Goal: Task Accomplishment & Management: Complete application form

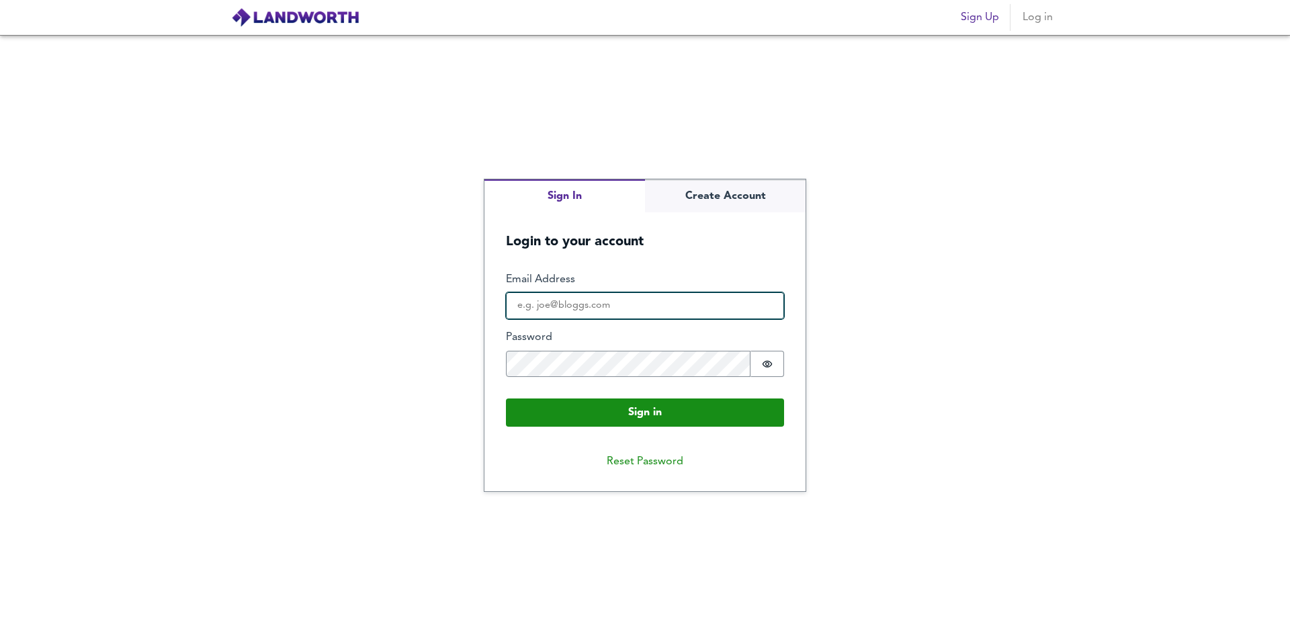
click at [634, 300] on input "Email Address" at bounding box center [645, 305] width 278 height 27
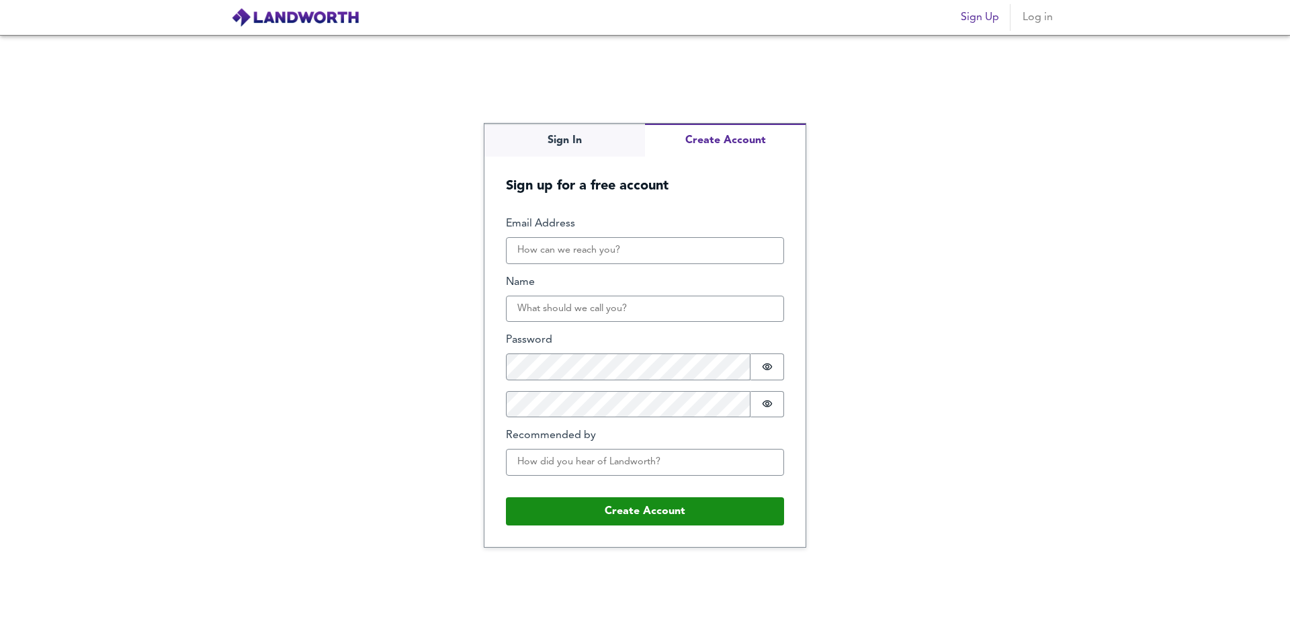
click at [715, 199] on div "Sign In Create Account Sign up for a free account Email Address Name Password P…" at bounding box center [644, 335] width 321 height 422
click at [583, 245] on input "Email Address" at bounding box center [645, 250] width 278 height 27
type input "[EMAIL_ADDRESS][DOMAIN_NAME]"
click at [585, 306] on input "Name" at bounding box center [645, 309] width 278 height 27
type input "[PERSON_NAME]"
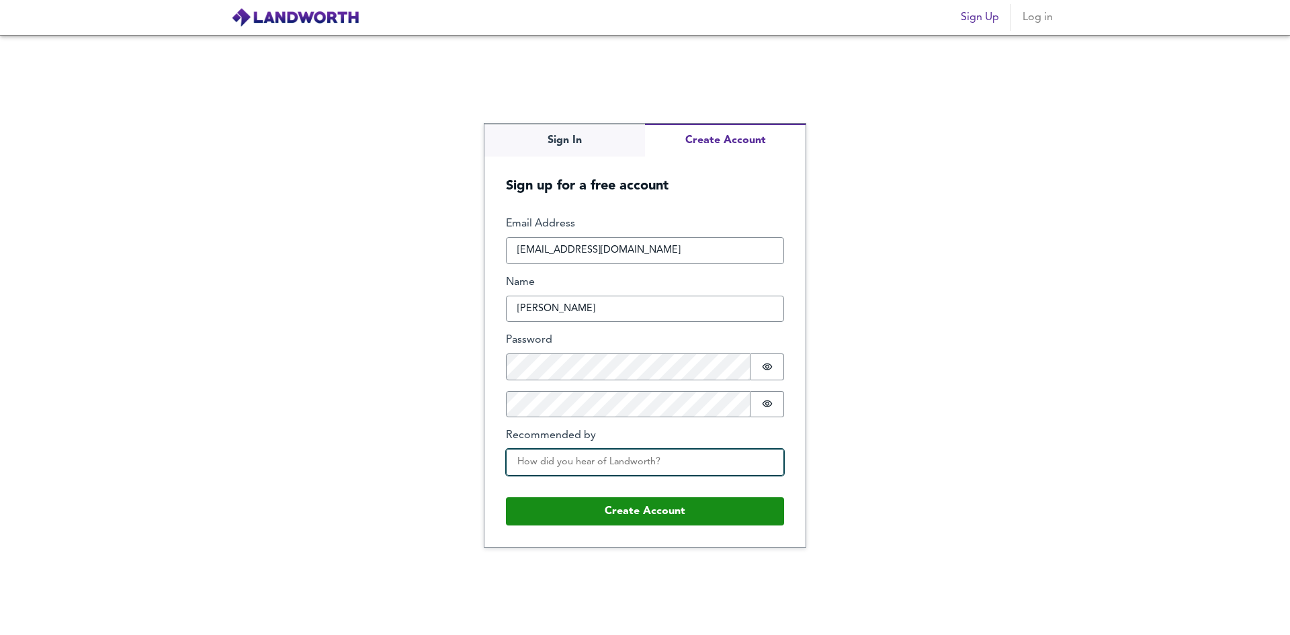
click at [606, 457] on input "Recommended by" at bounding box center [645, 462] width 278 height 27
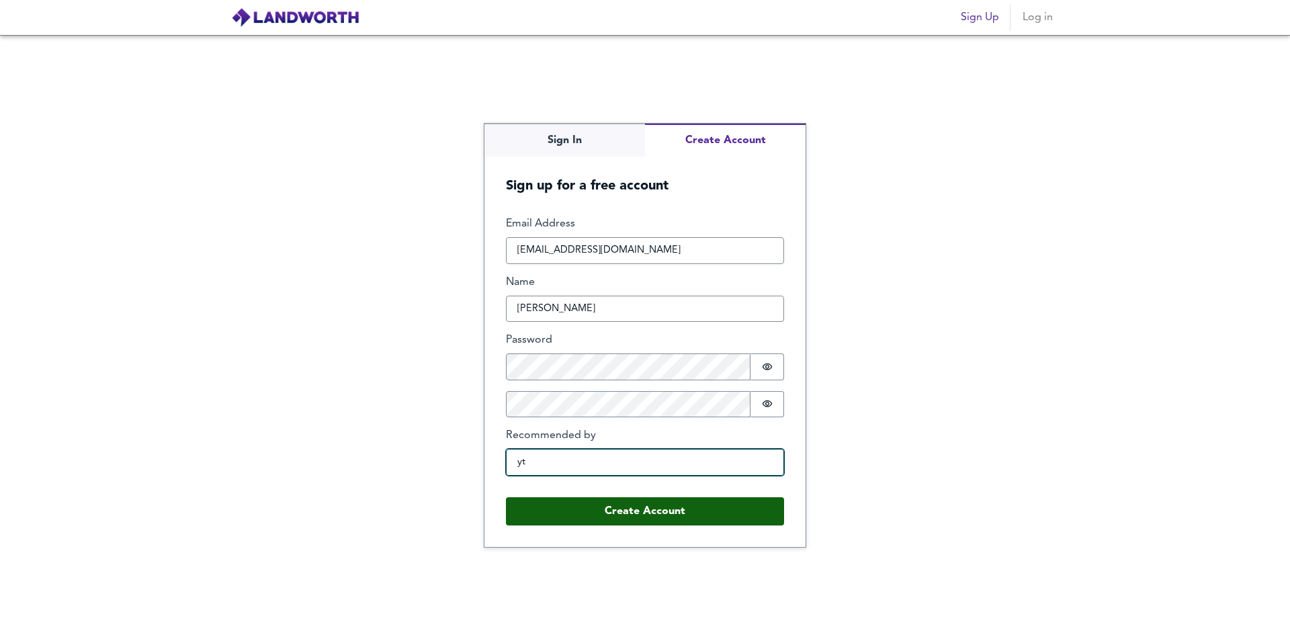
type input "yt"
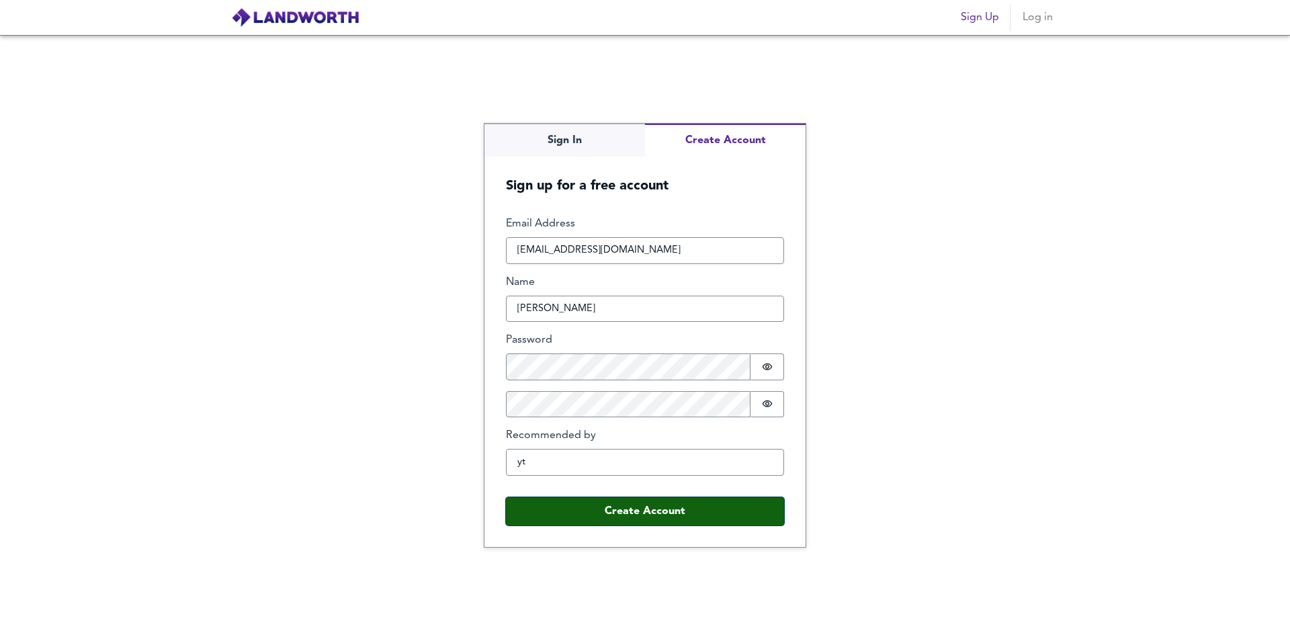
click at [625, 521] on button "Create Account" at bounding box center [645, 511] width 278 height 28
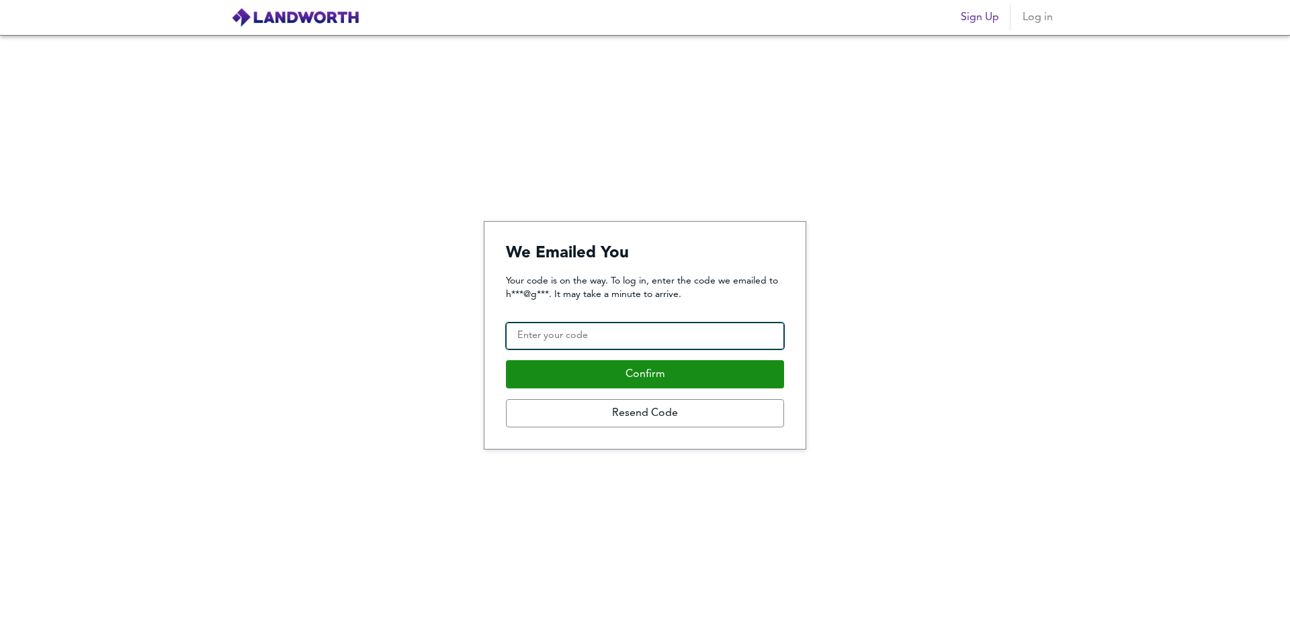
click at [672, 333] on input "Confirmation Code" at bounding box center [645, 335] width 278 height 27
type input "701691"
click at [506, 360] on button "Confirm" at bounding box center [645, 374] width 278 height 28
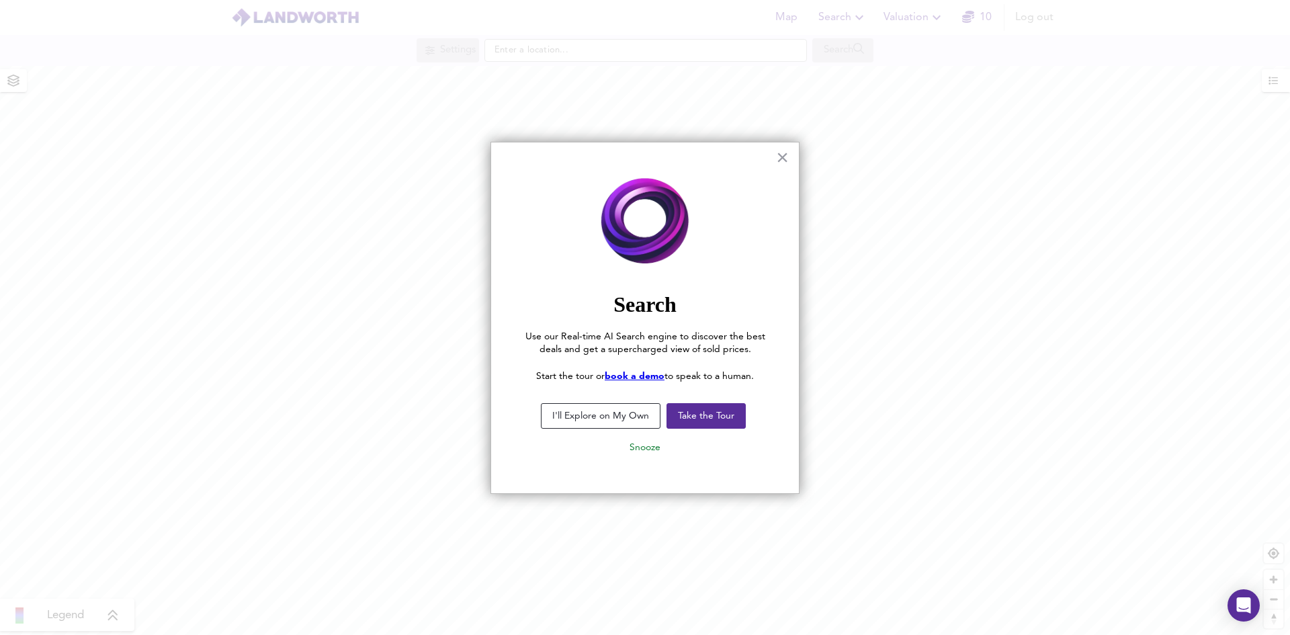
click at [587, 424] on button "I'll Explore on My Own" at bounding box center [601, 416] width 120 height 26
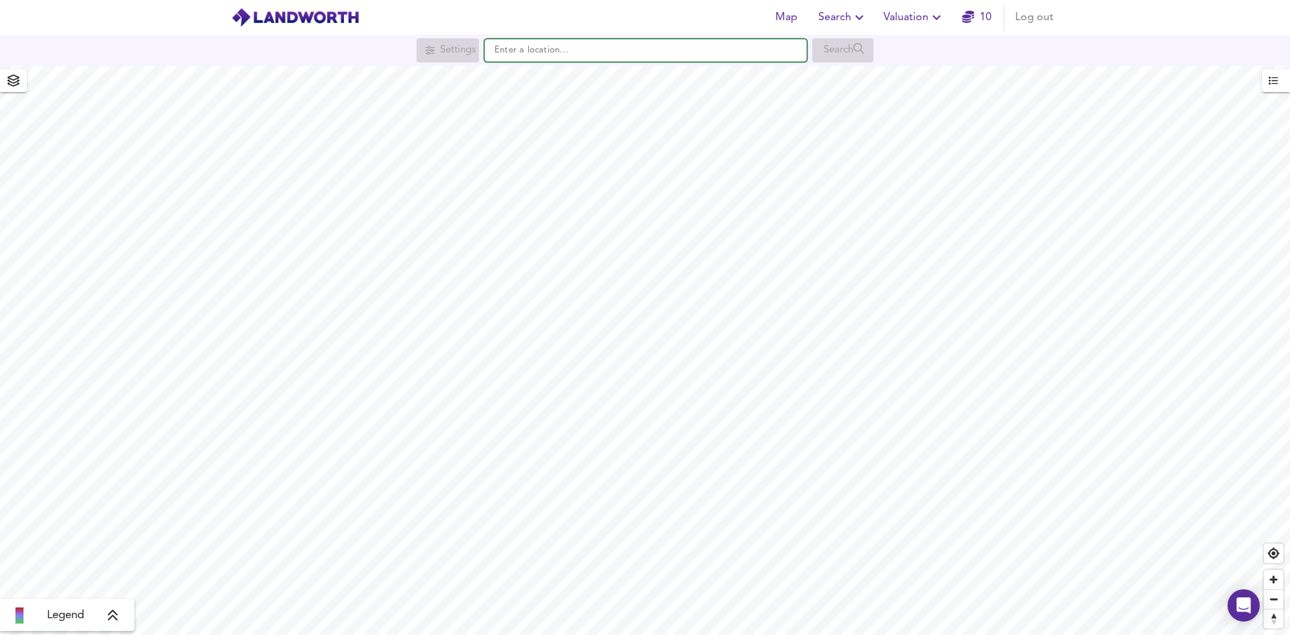
click at [662, 50] on input "text" at bounding box center [645, 50] width 322 height 23
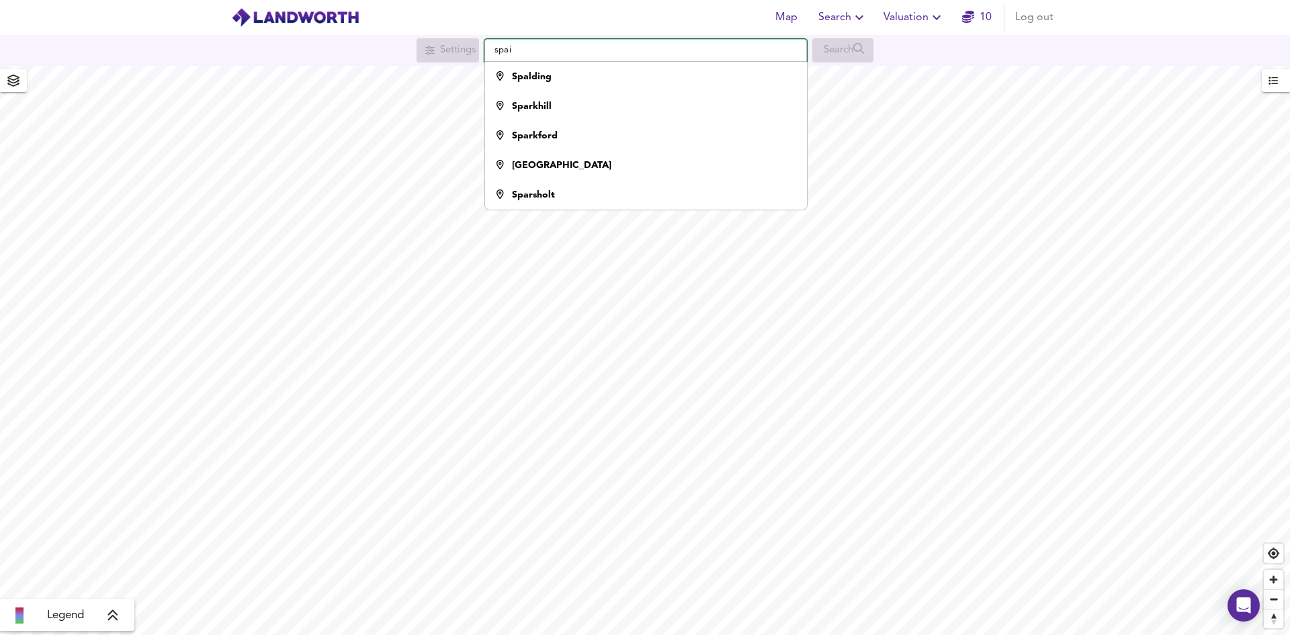
type input "[GEOGRAPHIC_DATA]"
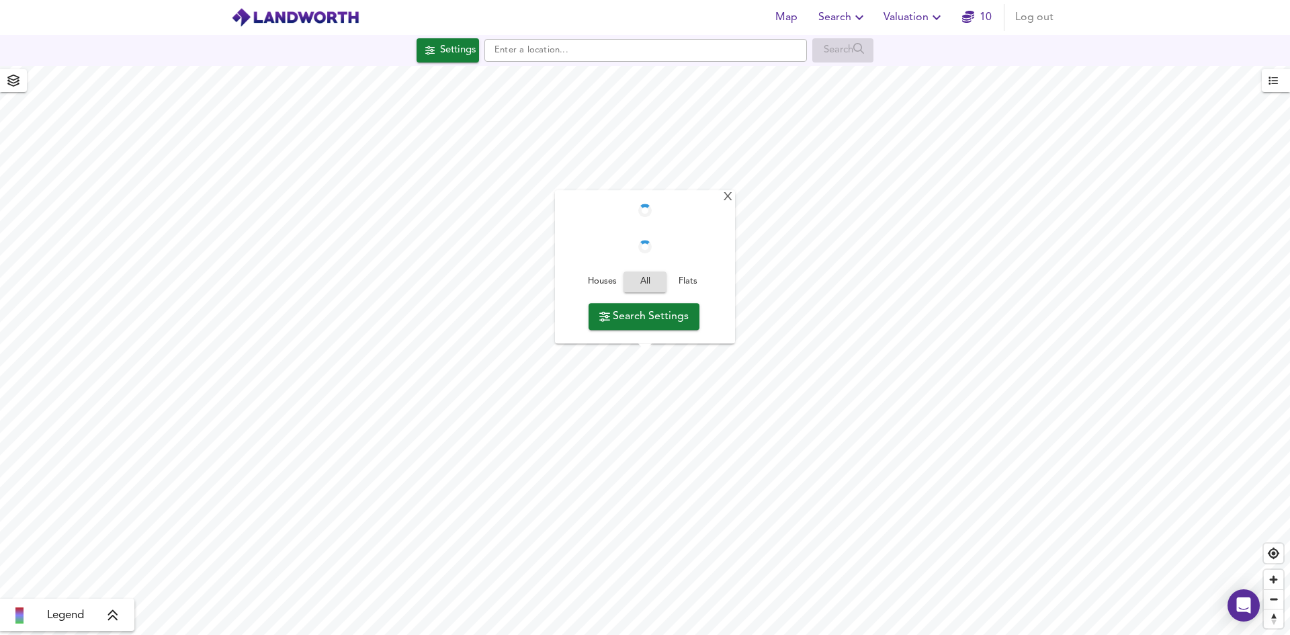
checkbox input "false"
checkbox input "true"
